Goal: Task Accomplishment & Management: Manage account settings

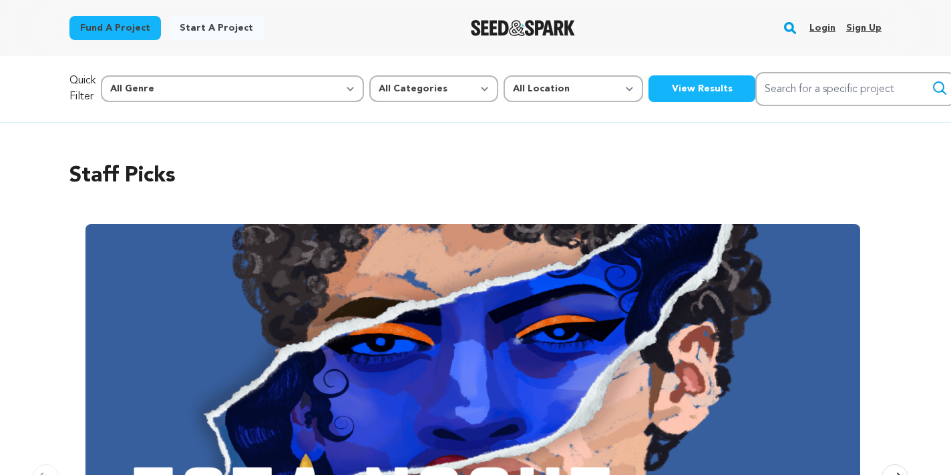
click at [818, 29] on link "Login" at bounding box center [822, 27] width 26 height 21
click at [821, 29] on link "Login" at bounding box center [822, 27] width 26 height 21
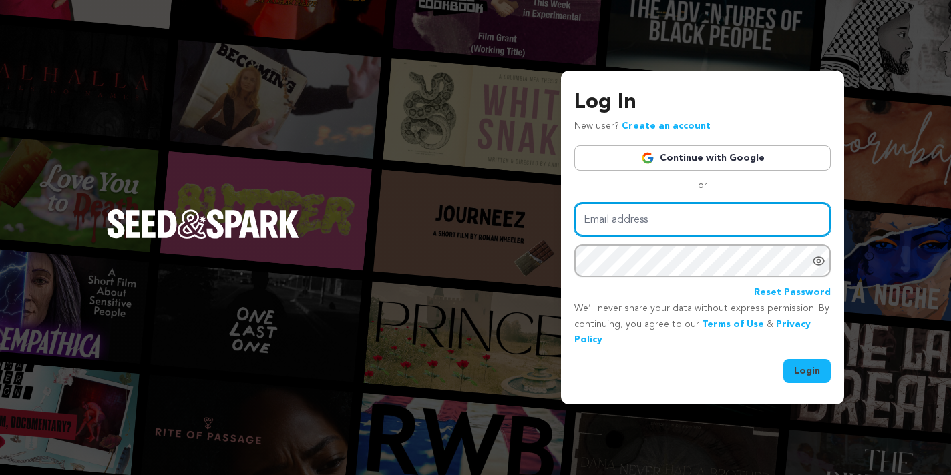
click at [686, 214] on input "Email address" at bounding box center [702, 220] width 256 height 34
type input "aaustinprod@gmail.com"
